Goal: Information Seeking & Learning: Learn about a topic

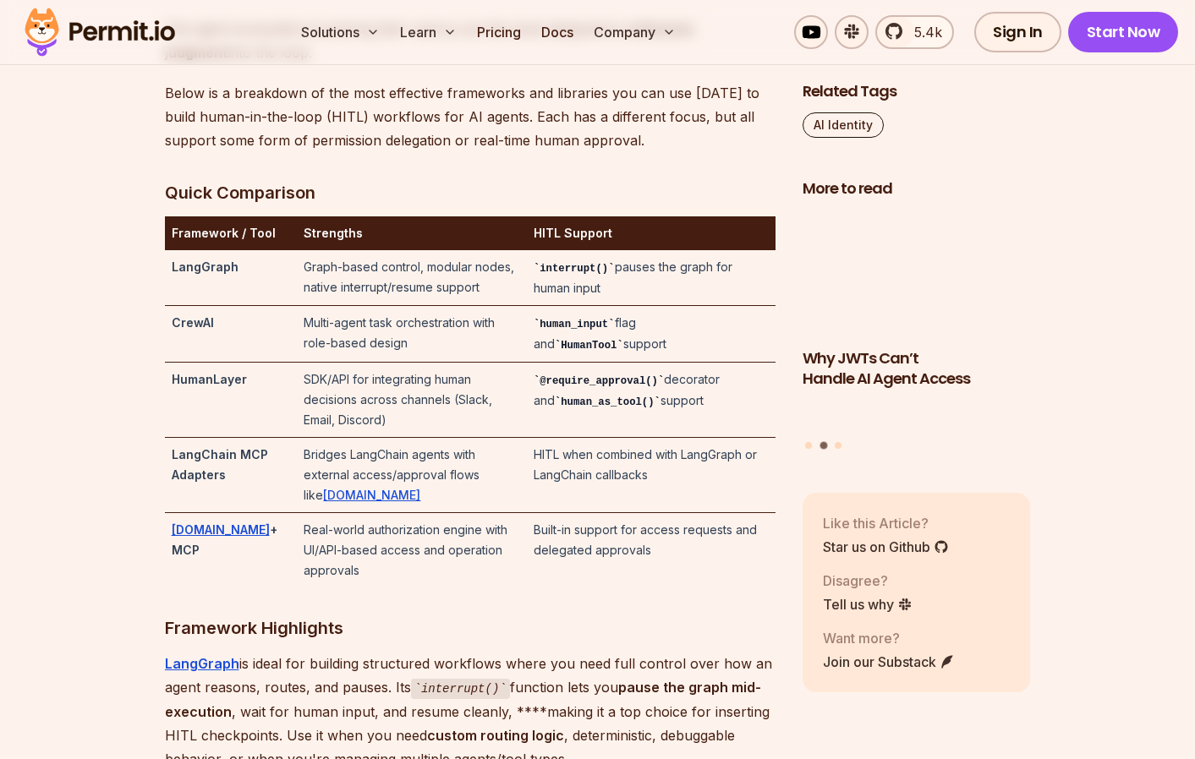
scroll to position [3556, 0]
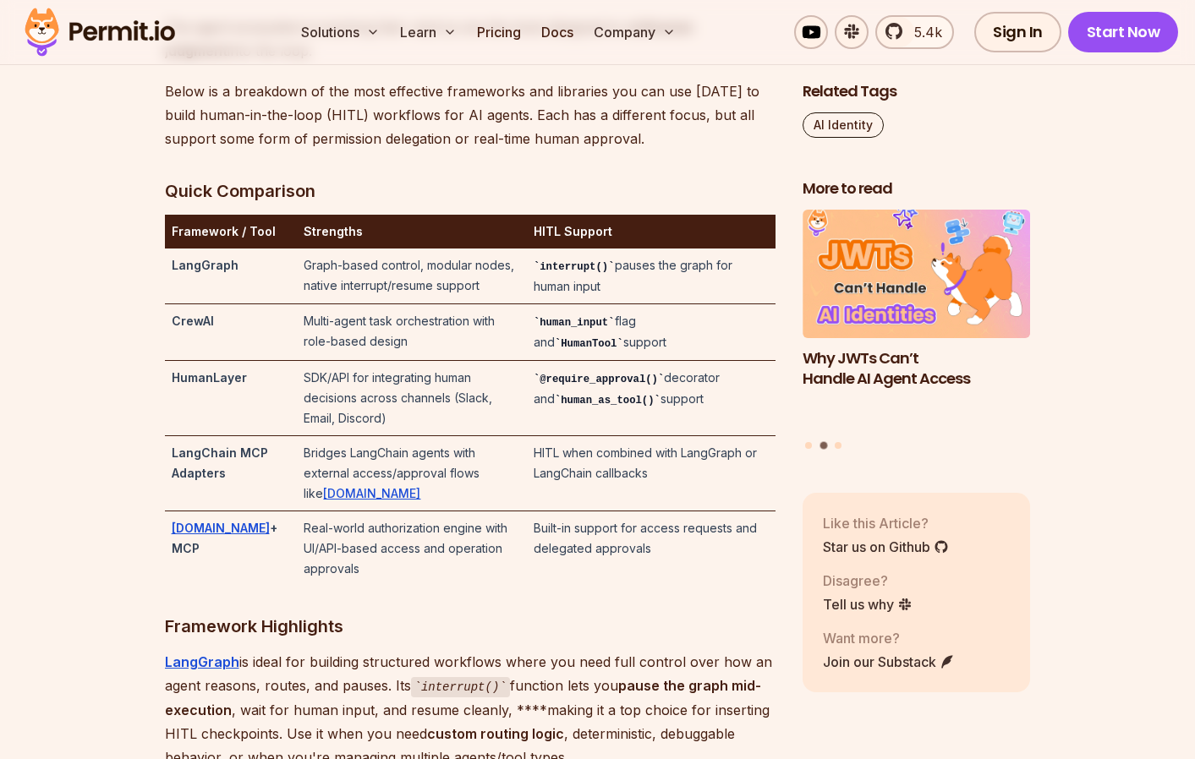
click at [165, 361] on td "CrewAI" at bounding box center [231, 332] width 133 height 57
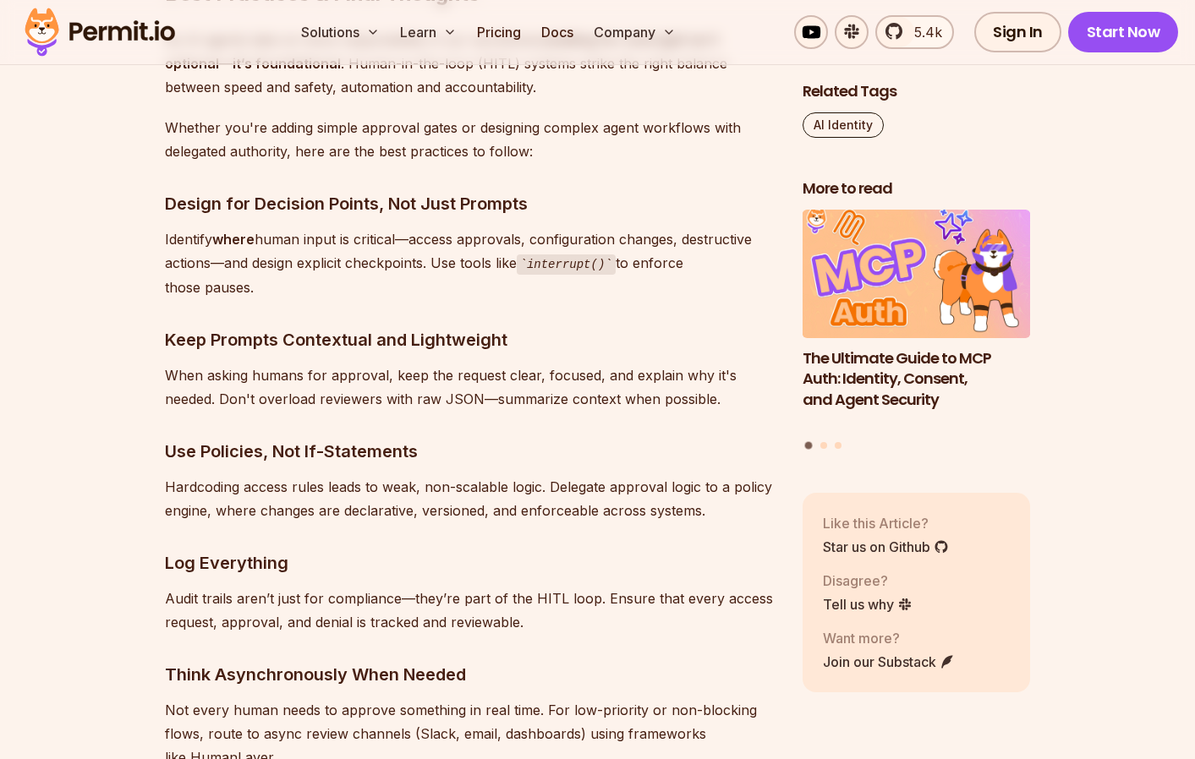
scroll to position [8471, 0]
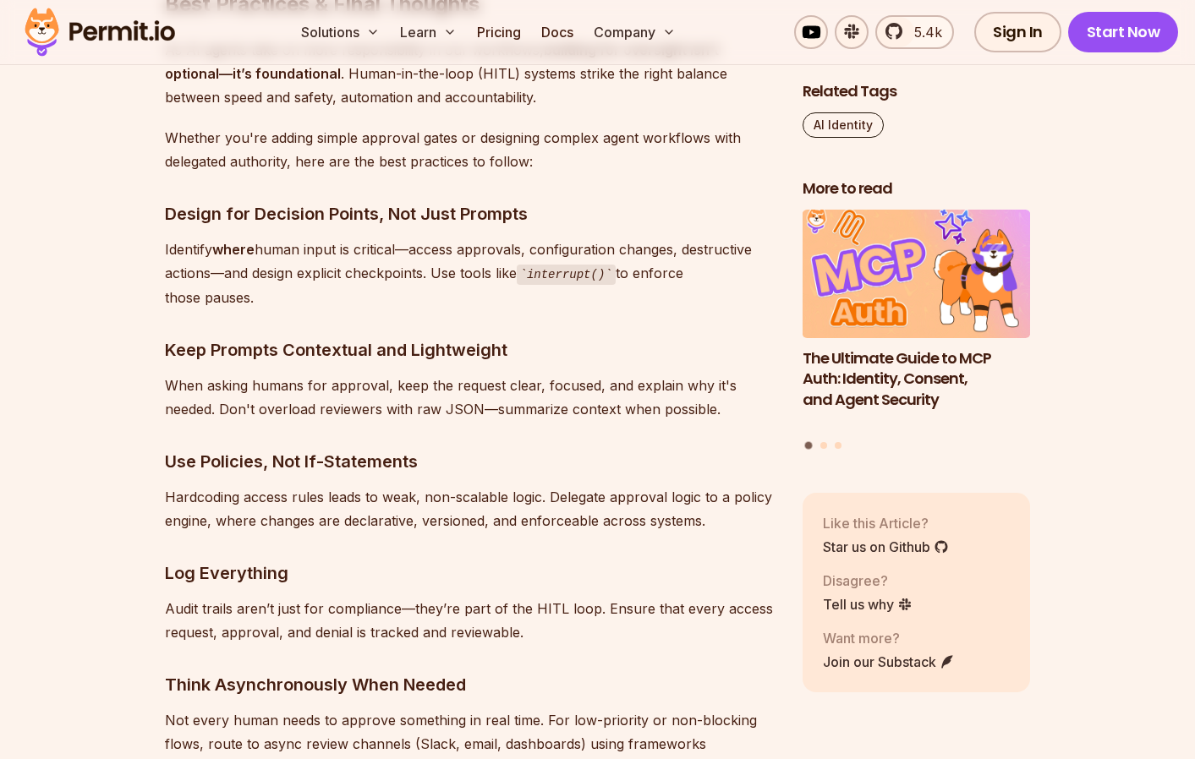
click at [109, 36] on img at bounding box center [100, 32] width 166 height 58
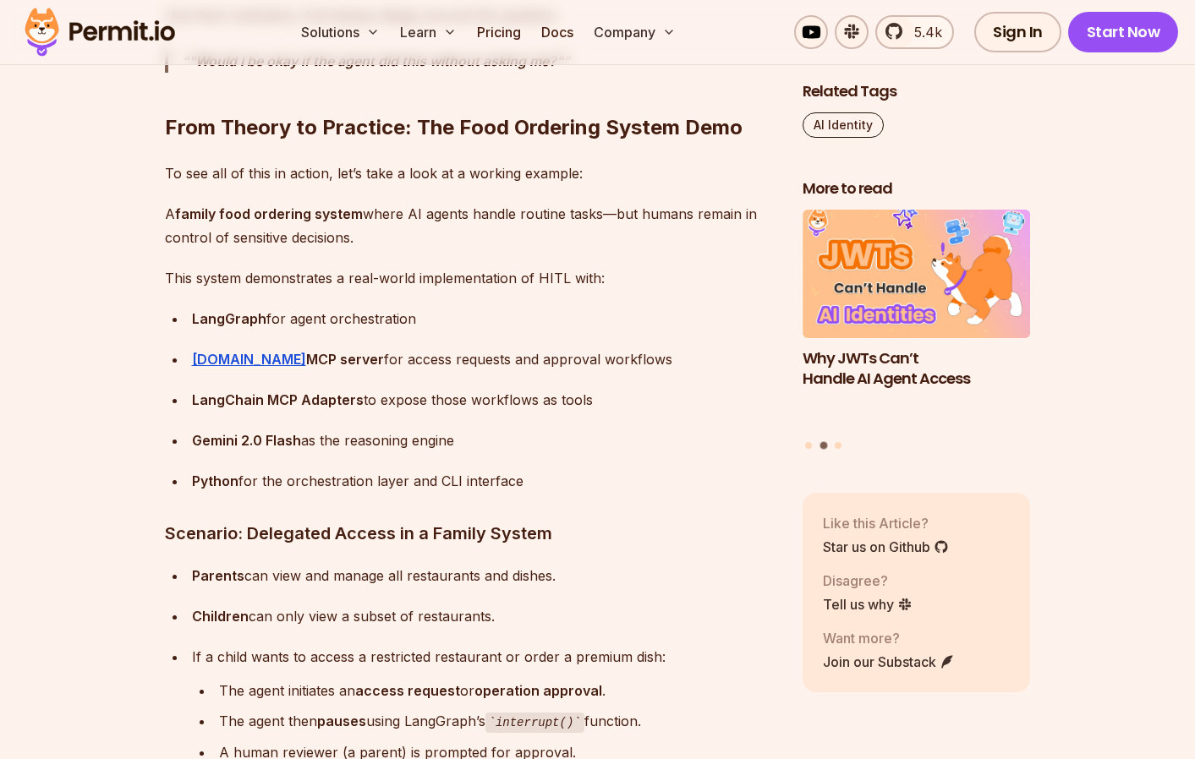
scroll to position [7258, 0]
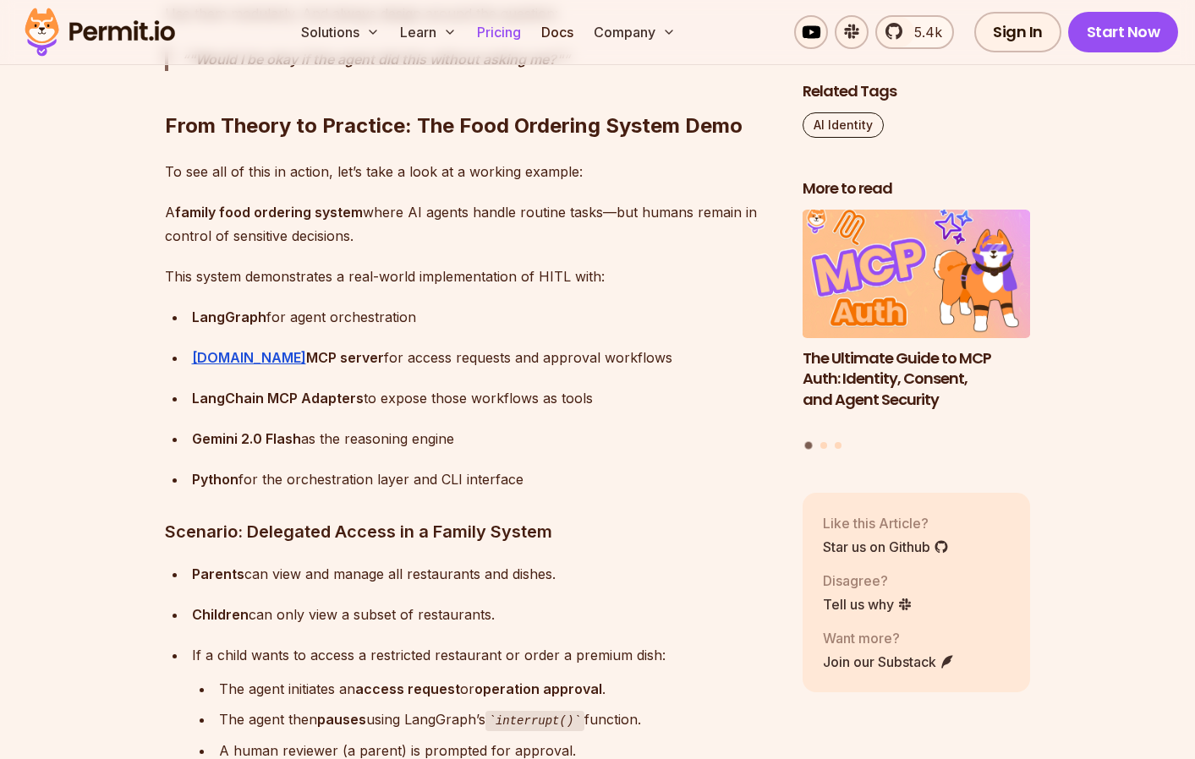
click at [510, 31] on link "Pricing" at bounding box center [499, 32] width 58 height 34
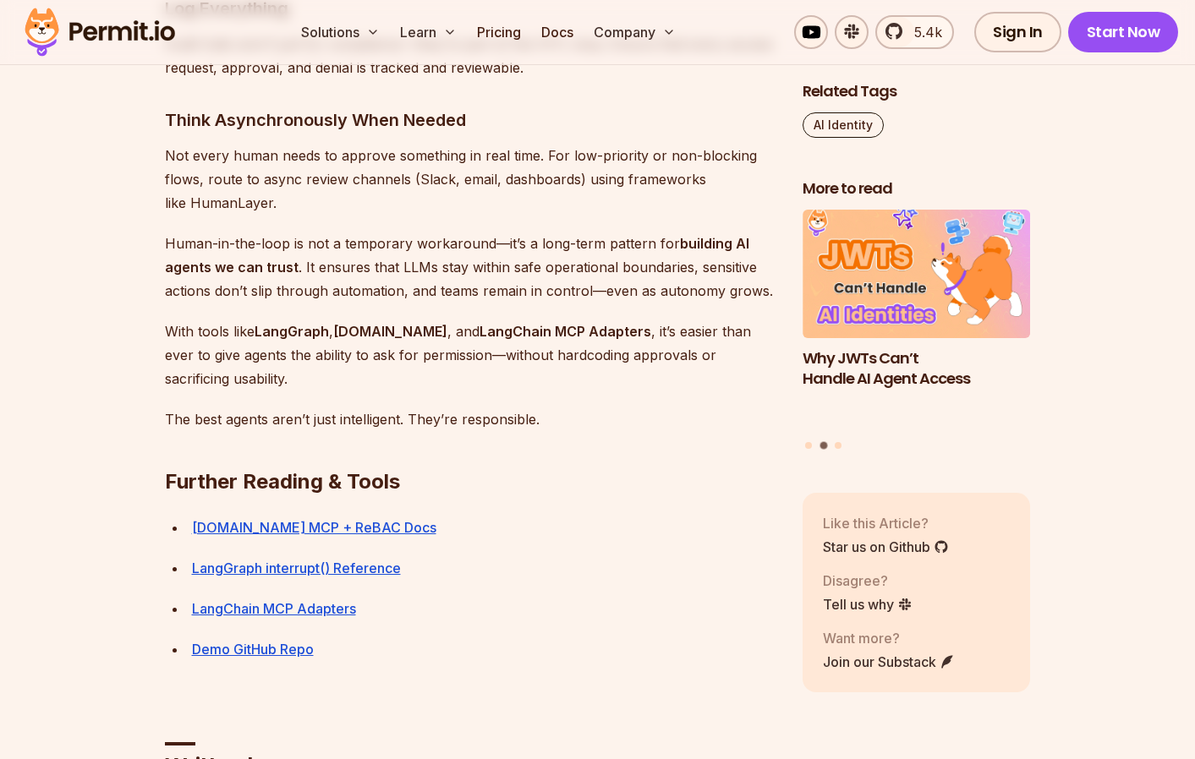
scroll to position [9097, 0]
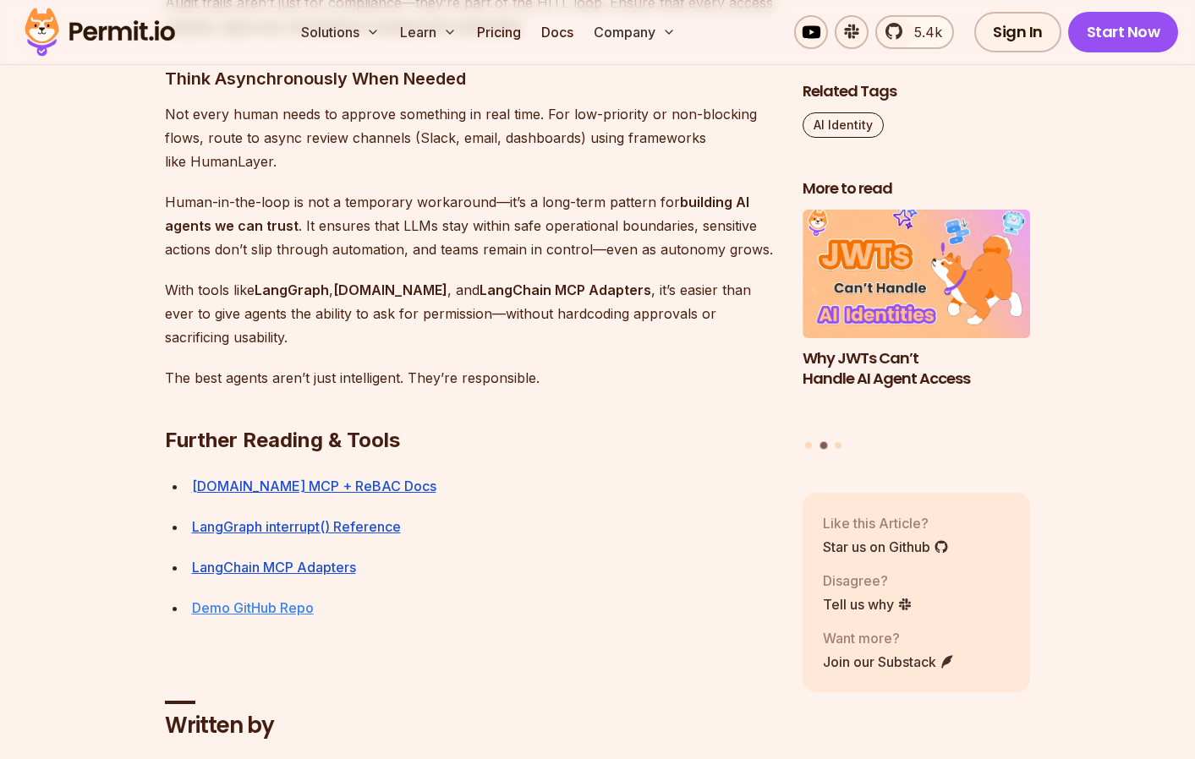
click at [288, 600] on link "Demo GitHub Repo" at bounding box center [253, 608] width 122 height 17
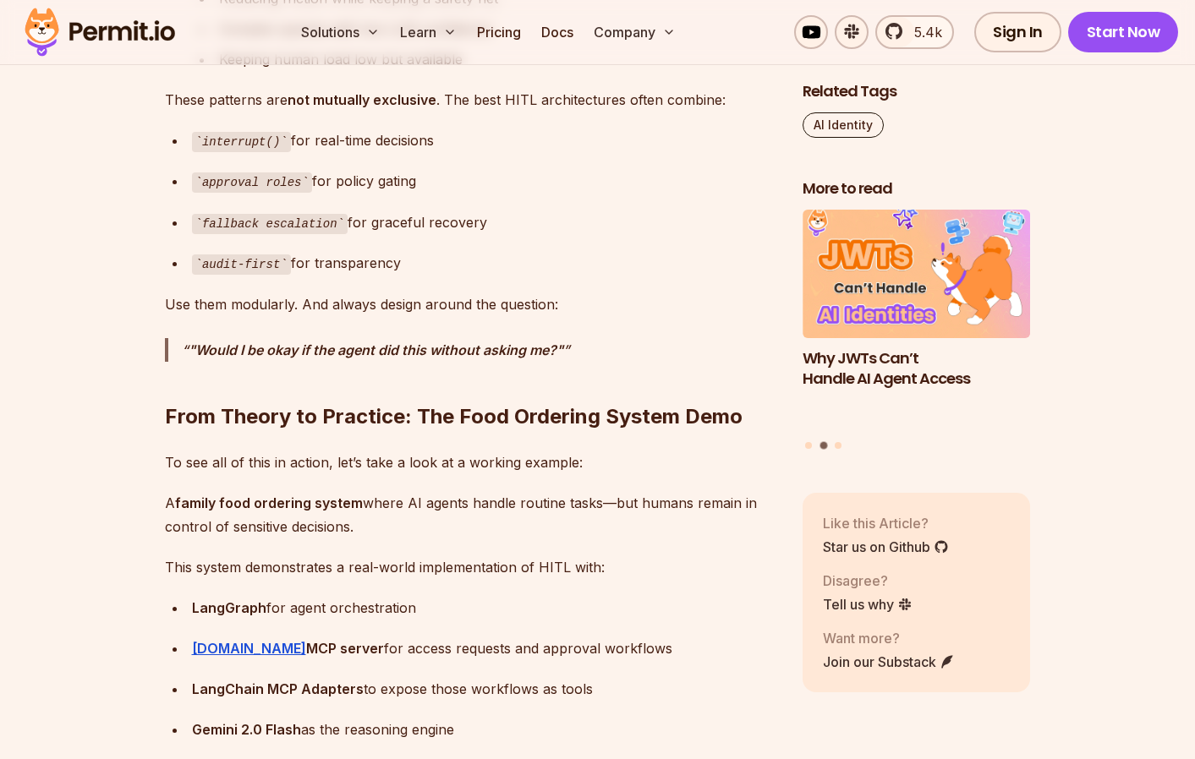
scroll to position [7098, 0]
